Goal: Complete application form

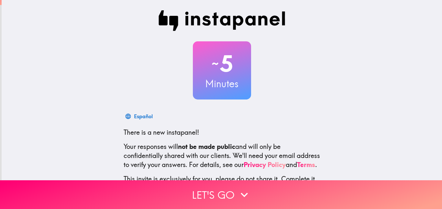
scroll to position [60, 0]
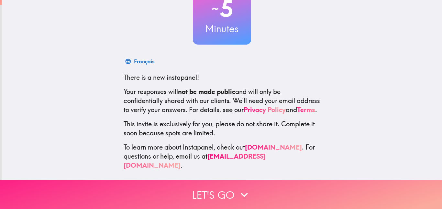
click at [213, 197] on button "Let's go" at bounding box center [221, 194] width 442 height 29
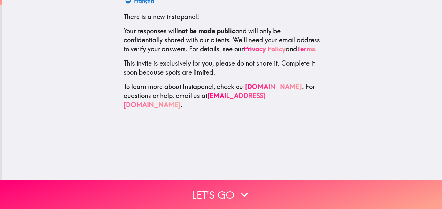
scroll to position [0, 0]
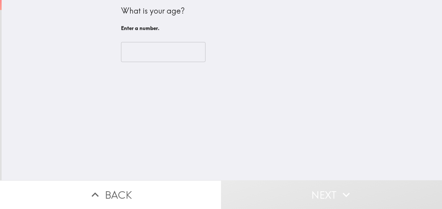
click at [149, 51] on input "number" at bounding box center [163, 52] width 84 height 20
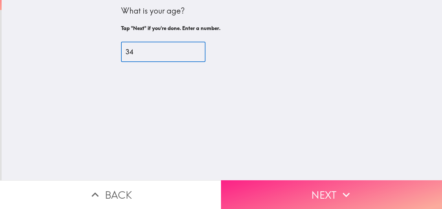
type input "34"
click at [318, 187] on button "Next" at bounding box center [331, 194] width 221 height 29
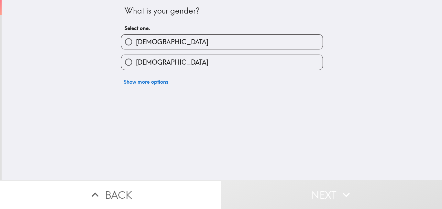
click at [136, 63] on span "[DEMOGRAPHIC_DATA]" at bounding box center [172, 62] width 72 height 9
click at [133, 63] on input "[DEMOGRAPHIC_DATA]" at bounding box center [128, 62] width 15 height 15
radio input "true"
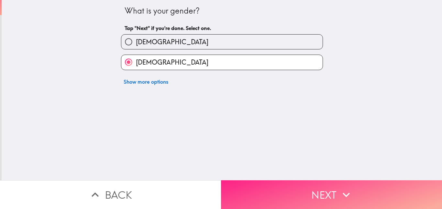
click at [333, 194] on button "Next" at bounding box center [331, 194] width 221 height 29
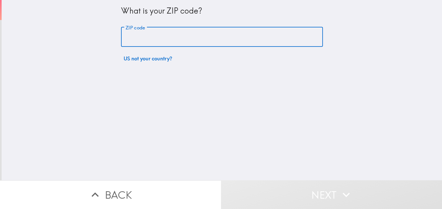
click at [136, 35] on div "ZIP code ZIP code" at bounding box center [222, 37] width 202 height 20
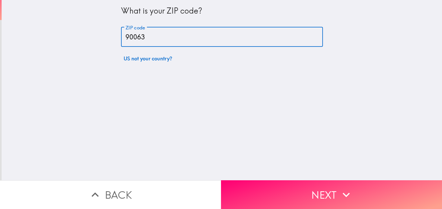
type input "90063"
click at [301, 198] on button "Next" at bounding box center [331, 194] width 221 height 29
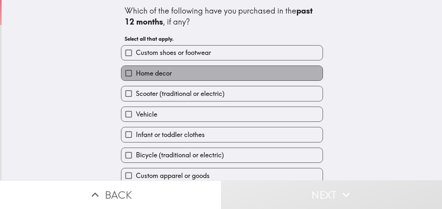
click at [160, 76] on span "Home decor" at bounding box center [154, 73] width 36 height 9
click at [136, 76] on input "Home decor" at bounding box center [128, 73] width 15 height 15
checkbox input "true"
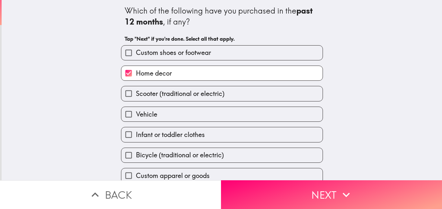
click at [158, 114] on label "Vehicle" at bounding box center [221, 114] width 201 height 15
click at [136, 114] on input "Vehicle" at bounding box center [128, 114] width 15 height 15
checkbox input "true"
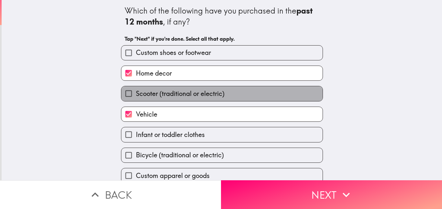
click at [173, 95] on span "Scooter (traditional or electric)" at bounding box center [180, 93] width 89 height 9
click at [136, 95] on input "Scooter (traditional or electric)" at bounding box center [128, 93] width 15 height 15
checkbox input "true"
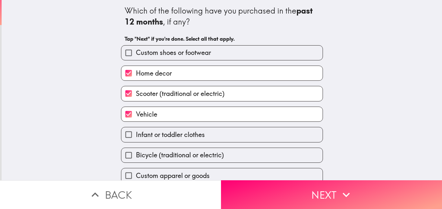
click at [158, 149] on label "Bicycle (traditional or electric)" at bounding box center [221, 155] width 201 height 15
click at [136, 149] on input "Bicycle (traditional or electric)" at bounding box center [128, 155] width 15 height 15
checkbox input "true"
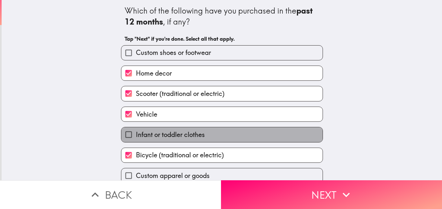
drag, startPoint x: 172, startPoint y: 134, endPoint x: 206, endPoint y: 134, distance: 33.6
click at [172, 134] on span "Infant or toddler clothes" at bounding box center [170, 134] width 69 height 9
click at [136, 134] on input "Infant or toddler clothes" at bounding box center [128, 134] width 15 height 15
checkbox input "true"
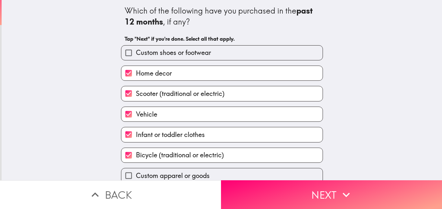
scroll to position [28, 0]
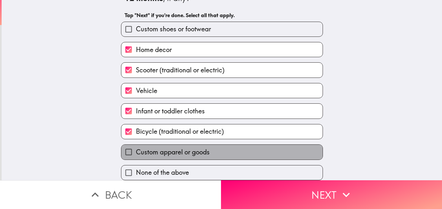
click at [167, 150] on span "Custom apparel or goods" at bounding box center [173, 152] width 74 height 9
click at [136, 150] on input "Custom apparel or goods" at bounding box center [128, 152] width 15 height 15
checkbox input "true"
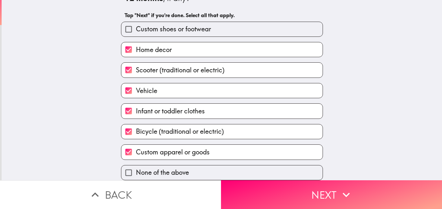
click at [330, 199] on button "Next" at bounding box center [331, 194] width 221 height 29
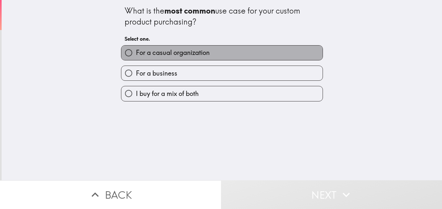
click at [158, 54] on span "For a casual organization" at bounding box center [173, 52] width 74 height 9
click at [136, 54] on input "For a casual organization" at bounding box center [128, 53] width 15 height 15
radio input "true"
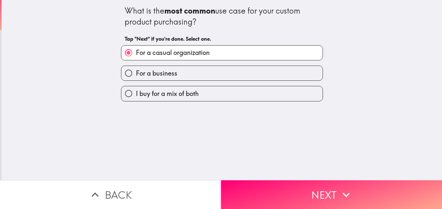
click at [124, 54] on input "For a casual organization" at bounding box center [128, 53] width 15 height 15
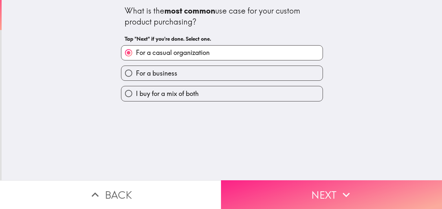
click at [278, 184] on button "Next" at bounding box center [331, 194] width 221 height 29
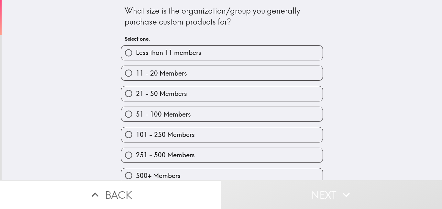
scroll to position [8, 0]
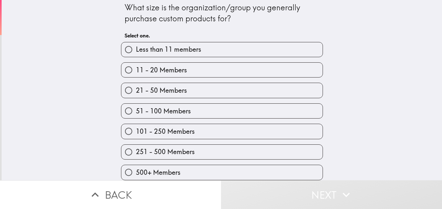
click at [164, 168] on span "500+ Members" at bounding box center [158, 172] width 45 height 9
click at [136, 165] on input "500+ Members" at bounding box center [128, 172] width 15 height 15
radio input "true"
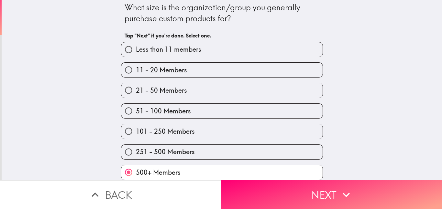
click at [347, 195] on icon "button" at bounding box center [346, 195] width 14 height 14
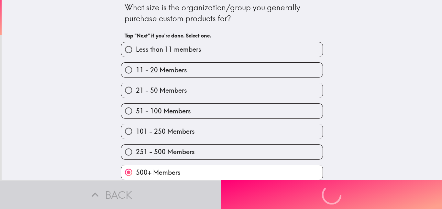
scroll to position [0, 0]
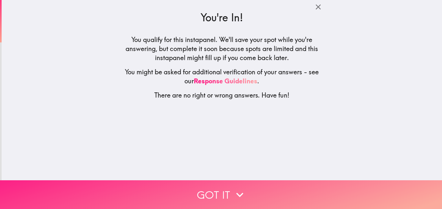
click at [226, 196] on button "Got it" at bounding box center [221, 194] width 442 height 29
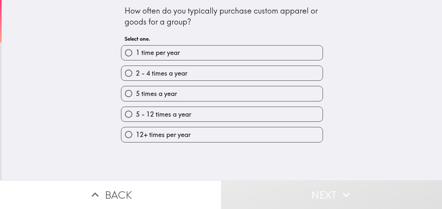
click at [167, 76] on span "2 - 4 times a year" at bounding box center [161, 73] width 51 height 9
click at [136, 76] on input "2 - 4 times a year" at bounding box center [128, 73] width 15 height 15
radio input "true"
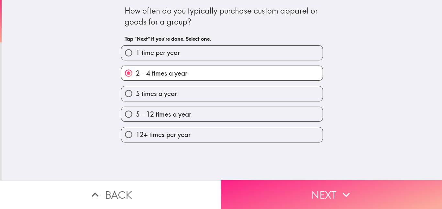
click at [313, 183] on button "Next" at bounding box center [331, 194] width 221 height 29
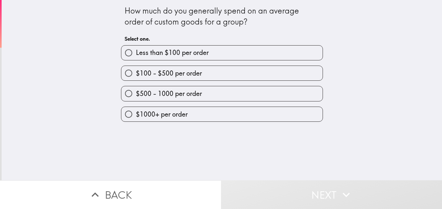
click at [178, 79] on label "$100 - $500 per order" at bounding box center [221, 73] width 201 height 15
click at [136, 79] on input "$100 - $500 per order" at bounding box center [128, 73] width 15 height 15
radio input "true"
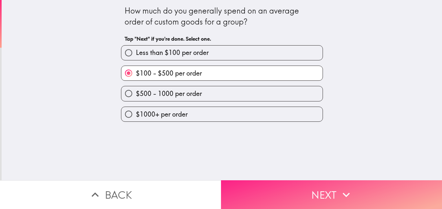
drag, startPoint x: 324, startPoint y: 188, endPoint x: 322, endPoint y: 190, distance: 3.3
click at [324, 189] on button "Next" at bounding box center [331, 194] width 221 height 29
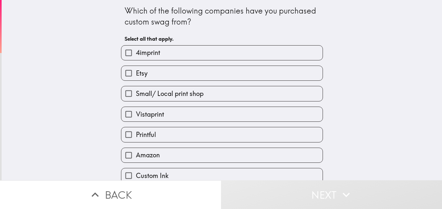
click at [169, 70] on label "Etsy" at bounding box center [221, 73] width 201 height 15
click at [136, 70] on input "Etsy" at bounding box center [128, 73] width 15 height 15
checkbox input "true"
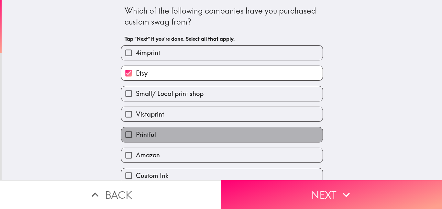
drag, startPoint x: 163, startPoint y: 133, endPoint x: 161, endPoint y: 145, distance: 12.1
click at [163, 133] on label "Printful" at bounding box center [221, 134] width 201 height 15
click at [136, 133] on input "Printful" at bounding box center [128, 134] width 15 height 15
checkbox input "true"
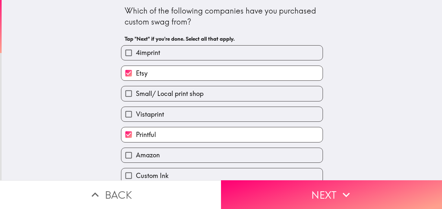
click at [156, 153] on label "Amazon" at bounding box center [221, 155] width 201 height 15
click at [136, 153] on input "Amazon" at bounding box center [128, 155] width 15 height 15
checkbox input "true"
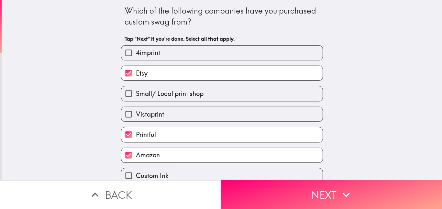
click at [171, 96] on span "Small/ Local print shop" at bounding box center [170, 93] width 68 height 9
click at [136, 96] on input "Small/ Local print shop" at bounding box center [128, 93] width 15 height 15
checkbox input "true"
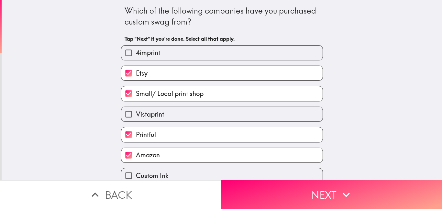
scroll to position [28, 0]
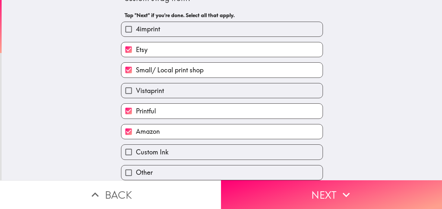
click at [155, 148] on span "Custom Ink" at bounding box center [152, 152] width 33 height 9
click at [136, 145] on input "Custom Ink" at bounding box center [128, 152] width 15 height 15
checkbox input "true"
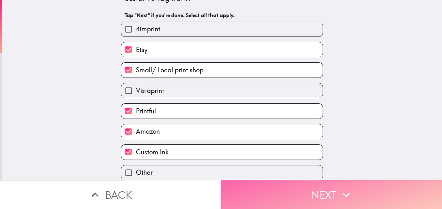
click at [307, 188] on button "Next" at bounding box center [331, 194] width 221 height 29
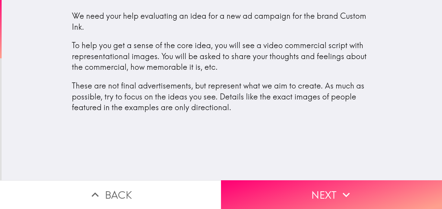
click at [211, 94] on p "These are not final advertisements, but represent what we aim to create. As muc…" at bounding box center [222, 97] width 300 height 33
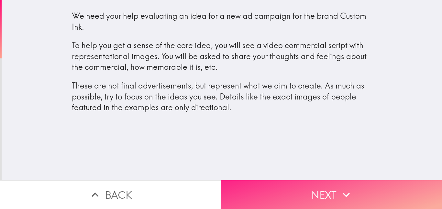
click at [311, 185] on button "Next" at bounding box center [331, 194] width 221 height 29
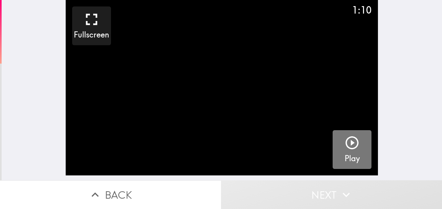
click at [336, 140] on button "Play" at bounding box center [351, 149] width 39 height 39
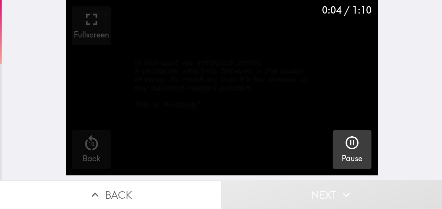
click at [350, 145] on icon "button" at bounding box center [352, 143] width 16 height 16
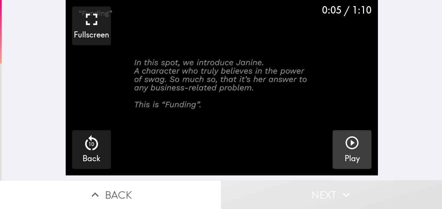
click at [344, 143] on icon "button" at bounding box center [352, 143] width 16 height 16
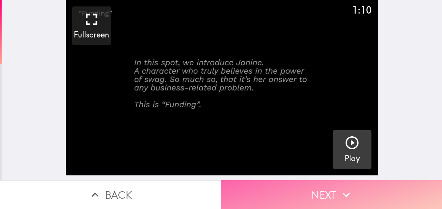
click at [341, 188] on icon "button" at bounding box center [346, 195] width 14 height 14
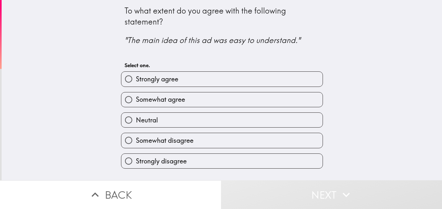
click at [190, 80] on label "Strongly agree" at bounding box center [221, 79] width 201 height 15
click at [136, 80] on input "Strongly agree" at bounding box center [128, 79] width 15 height 15
radio input "true"
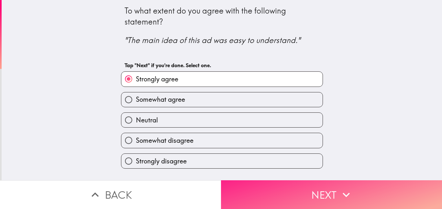
click at [288, 199] on button "Next" at bounding box center [331, 194] width 221 height 29
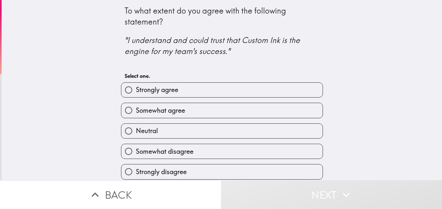
click at [163, 110] on span "Somewhat agree" at bounding box center [160, 110] width 49 height 9
click at [136, 110] on input "Somewhat agree" at bounding box center [128, 110] width 15 height 15
radio input "true"
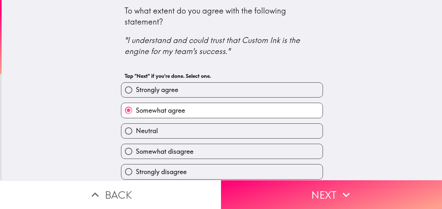
scroll to position [4, 0]
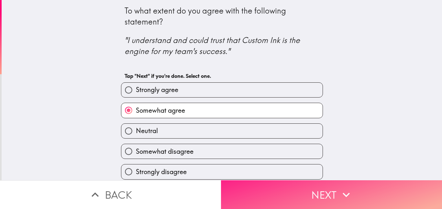
click at [302, 187] on button "Next" at bounding box center [331, 194] width 221 height 29
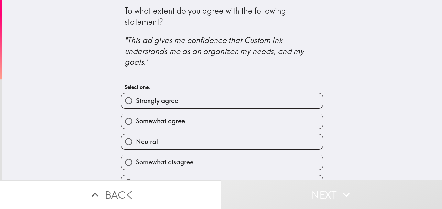
click at [156, 103] on span "Strongly agree" at bounding box center [157, 100] width 42 height 9
click at [136, 103] on input "Strongly agree" at bounding box center [128, 100] width 15 height 15
radio input "true"
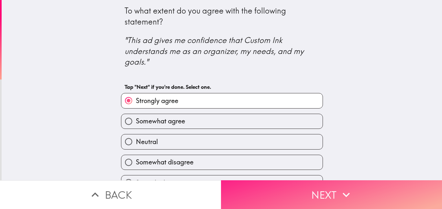
click at [307, 195] on button "Next" at bounding box center [331, 194] width 221 height 29
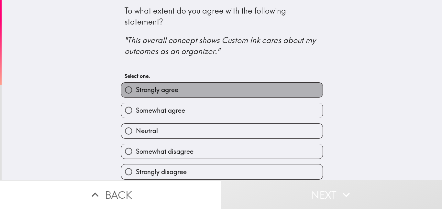
click at [152, 88] on span "Strongly agree" at bounding box center [157, 89] width 42 height 9
click at [136, 88] on input "Strongly agree" at bounding box center [128, 90] width 15 height 15
radio input "true"
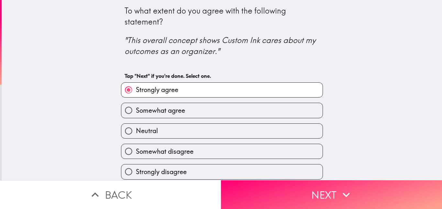
scroll to position [4, 0]
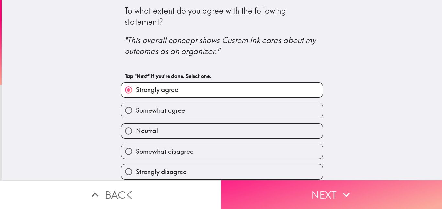
click at [290, 193] on button "Next" at bounding box center [331, 194] width 221 height 29
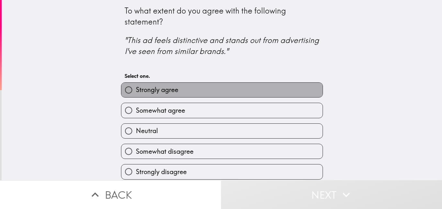
click at [163, 91] on span "Strongly agree" at bounding box center [157, 89] width 42 height 9
click at [136, 91] on input "Strongly agree" at bounding box center [128, 90] width 15 height 15
radio input "true"
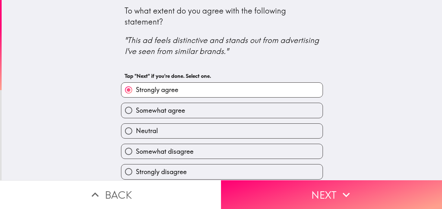
scroll to position [4, 0]
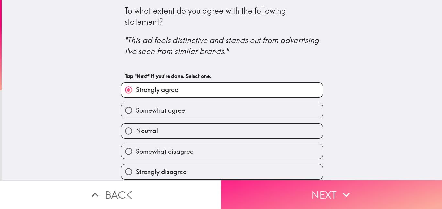
click at [302, 193] on button "Next" at bounding box center [331, 194] width 221 height 29
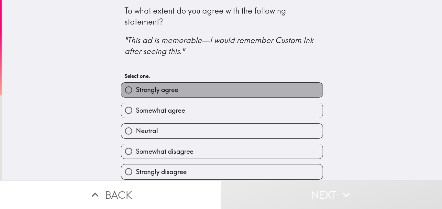
click at [181, 90] on label "Strongly agree" at bounding box center [221, 90] width 201 height 15
click at [136, 90] on input "Strongly agree" at bounding box center [128, 90] width 15 height 15
radio input "true"
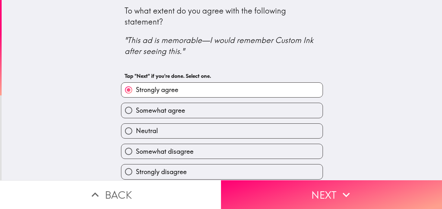
scroll to position [4, 0]
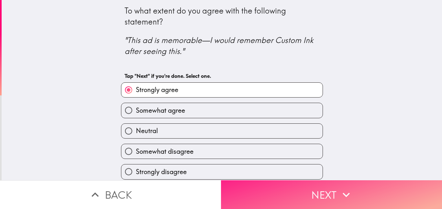
click at [296, 197] on button "Next" at bounding box center [331, 194] width 221 height 29
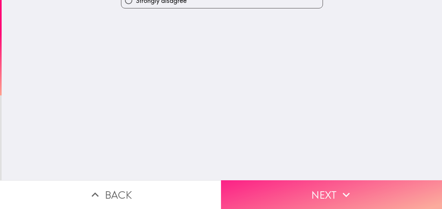
scroll to position [0, 0]
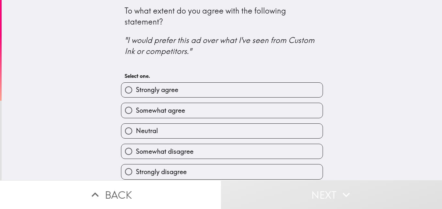
click at [171, 112] on span "Somewhat agree" at bounding box center [160, 110] width 49 height 9
click at [136, 112] on input "Somewhat agree" at bounding box center [128, 110] width 15 height 15
radio input "true"
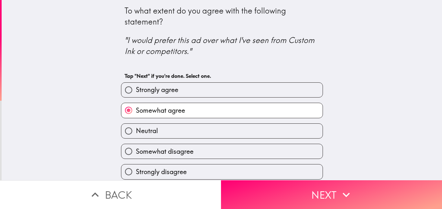
scroll to position [4, 0]
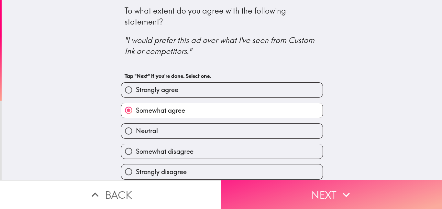
click at [314, 200] on button "Next" at bounding box center [331, 194] width 221 height 29
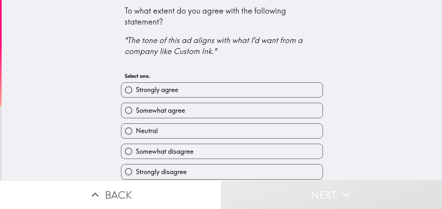
scroll to position [4, 0]
click at [152, 90] on span "Strongly agree" at bounding box center [157, 89] width 42 height 9
click at [136, 90] on input "Strongly agree" at bounding box center [128, 90] width 15 height 15
radio input "true"
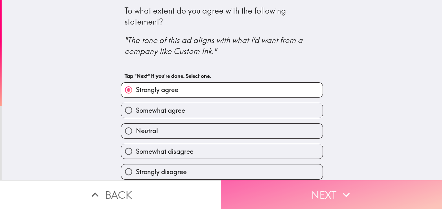
click at [308, 191] on button "Next" at bounding box center [331, 194] width 221 height 29
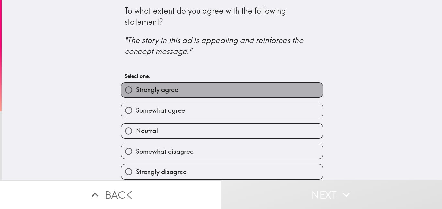
click at [169, 88] on span "Strongly agree" at bounding box center [157, 89] width 42 height 9
click at [136, 88] on input "Strongly agree" at bounding box center [128, 90] width 15 height 15
radio input "true"
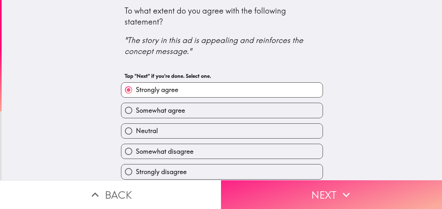
click at [332, 199] on button "Next" at bounding box center [331, 194] width 221 height 29
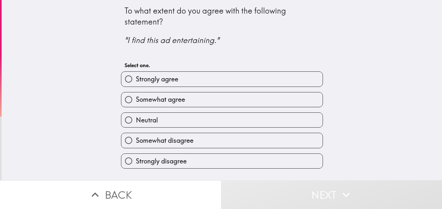
click at [162, 98] on span "Somewhat agree" at bounding box center [160, 99] width 49 height 9
click at [136, 98] on input "Somewhat agree" at bounding box center [128, 100] width 15 height 15
radio input "true"
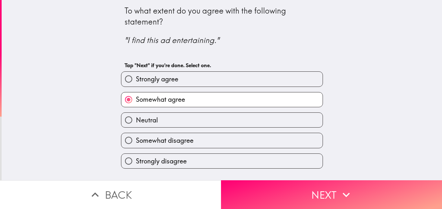
click at [197, 93] on label "Somewhat agree" at bounding box center [221, 100] width 201 height 15
click at [136, 93] on input "Somewhat agree" at bounding box center [128, 100] width 15 height 15
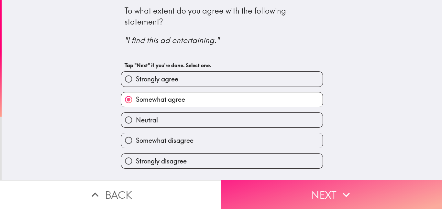
click at [318, 193] on button "Next" at bounding box center [331, 194] width 221 height 29
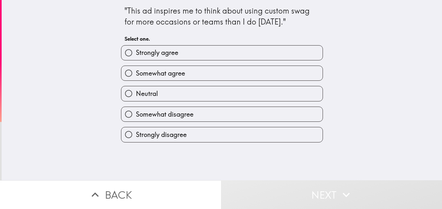
click at [170, 49] on span "Strongly agree" at bounding box center [157, 52] width 42 height 9
click at [136, 49] on input "Strongly agree" at bounding box center [128, 53] width 15 height 15
radio input "true"
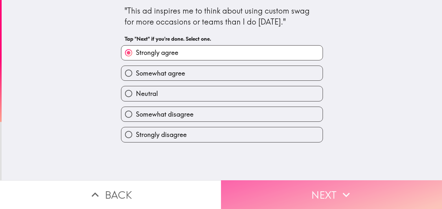
click at [307, 193] on button "Next" at bounding box center [331, 194] width 221 height 29
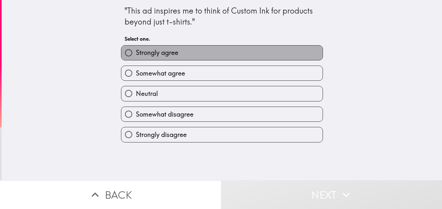
drag, startPoint x: 159, startPoint y: 54, endPoint x: 192, endPoint y: 74, distance: 38.2
click at [159, 54] on span "Strongly agree" at bounding box center [157, 52] width 42 height 9
click at [136, 54] on input "Strongly agree" at bounding box center [128, 53] width 15 height 15
radio input "true"
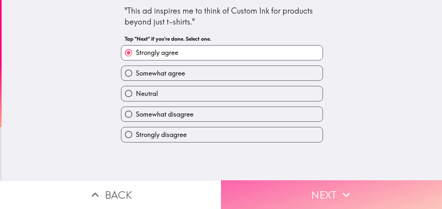
drag, startPoint x: 312, startPoint y: 196, endPoint x: 297, endPoint y: 190, distance: 16.2
click at [312, 195] on button "Next" at bounding box center [331, 194] width 221 height 29
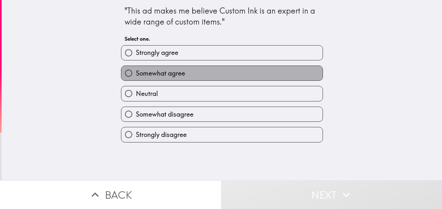
click at [165, 69] on span "Somewhat agree" at bounding box center [160, 73] width 49 height 9
click at [136, 69] on input "Somewhat agree" at bounding box center [128, 73] width 15 height 15
radio input "true"
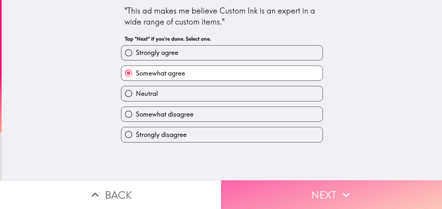
click at [309, 187] on button "Next" at bounding box center [331, 194] width 221 height 29
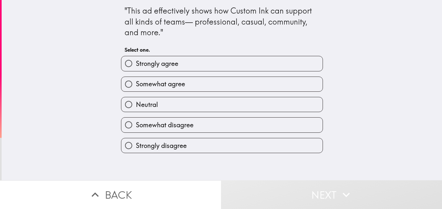
click at [160, 63] on span "Strongly agree" at bounding box center [157, 63] width 42 height 9
click at [136, 63] on input "Strongly agree" at bounding box center [128, 63] width 15 height 15
radio input "true"
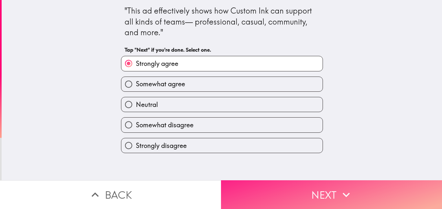
click at [278, 188] on button "Next" at bounding box center [331, 194] width 221 height 29
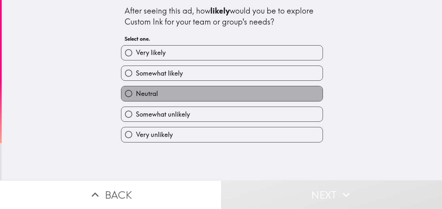
click at [160, 91] on label "Neutral" at bounding box center [221, 93] width 201 height 15
click at [136, 91] on input "Neutral" at bounding box center [128, 93] width 15 height 15
radio input "true"
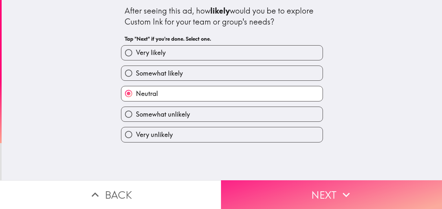
click at [304, 187] on button "Next" at bounding box center [331, 194] width 221 height 29
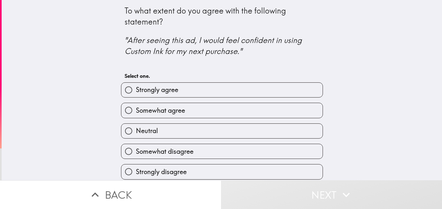
click at [200, 89] on label "Strongly agree" at bounding box center [221, 90] width 201 height 15
click at [136, 89] on input "Strongly agree" at bounding box center [128, 90] width 15 height 15
radio input "true"
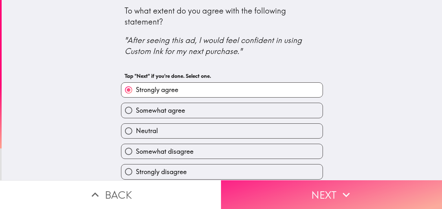
click at [319, 197] on button "Next" at bounding box center [331, 194] width 221 height 29
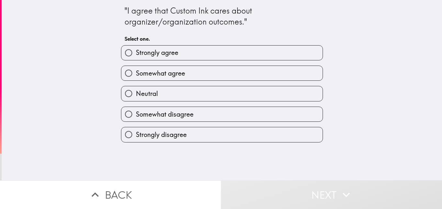
click at [176, 55] on label "Strongly agree" at bounding box center [221, 53] width 201 height 15
click at [136, 55] on input "Strongly agree" at bounding box center [128, 53] width 15 height 15
radio input "true"
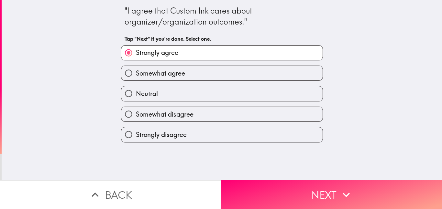
drag, startPoint x: 310, startPoint y: 193, endPoint x: 269, endPoint y: 169, distance: 47.9
click at [311, 193] on button "Next" at bounding box center [331, 194] width 221 height 29
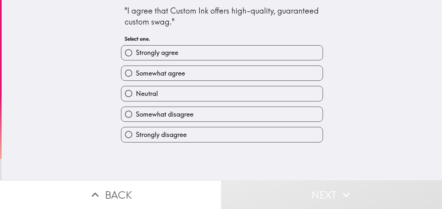
drag, startPoint x: 168, startPoint y: 75, endPoint x: 259, endPoint y: 122, distance: 102.8
click at [168, 75] on span "Somewhat agree" at bounding box center [160, 73] width 49 height 9
click at [136, 75] on input "Somewhat agree" at bounding box center [128, 73] width 15 height 15
radio input "true"
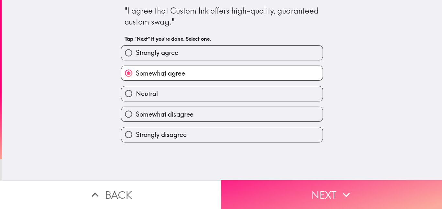
click at [334, 201] on button "Next" at bounding box center [331, 194] width 221 height 29
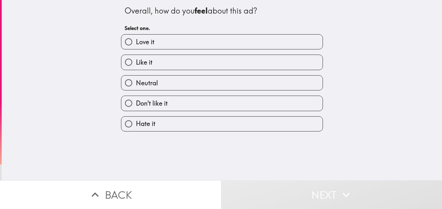
click at [176, 56] on label "Like it" at bounding box center [221, 62] width 201 height 15
click at [136, 56] on input "Like it" at bounding box center [128, 62] width 15 height 15
radio input "true"
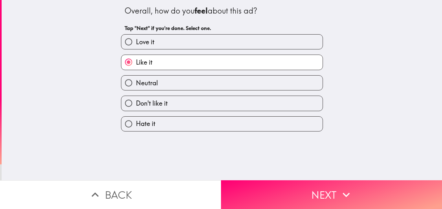
click at [330, 186] on button "Next" at bounding box center [331, 194] width 221 height 29
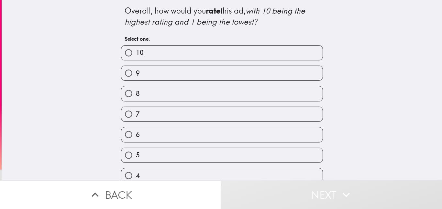
click at [175, 48] on label "10" at bounding box center [221, 53] width 201 height 15
click at [136, 48] on input "10" at bounding box center [128, 53] width 15 height 15
radio input "true"
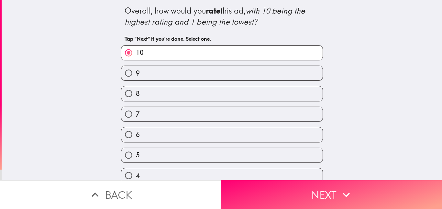
click at [325, 186] on button "Next" at bounding box center [331, 194] width 221 height 29
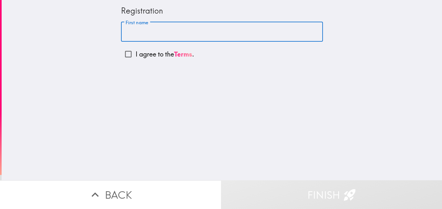
click at [154, 54] on div "First name First name I agree to the Terms ." at bounding box center [222, 42] width 202 height 40
click at [164, 35] on input "First name" at bounding box center [222, 32] width 202 height 20
type input "[PERSON_NAME]"
click at [125, 56] on input "I agree to the Terms ." at bounding box center [128, 54] width 15 height 15
checkbox input "true"
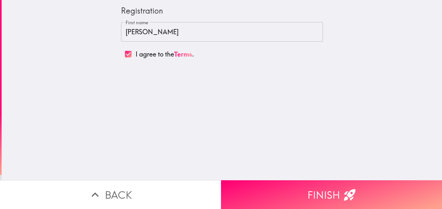
click at [322, 184] on button "Finish" at bounding box center [331, 194] width 221 height 29
